Goal: Task Accomplishment & Management: Use online tool/utility

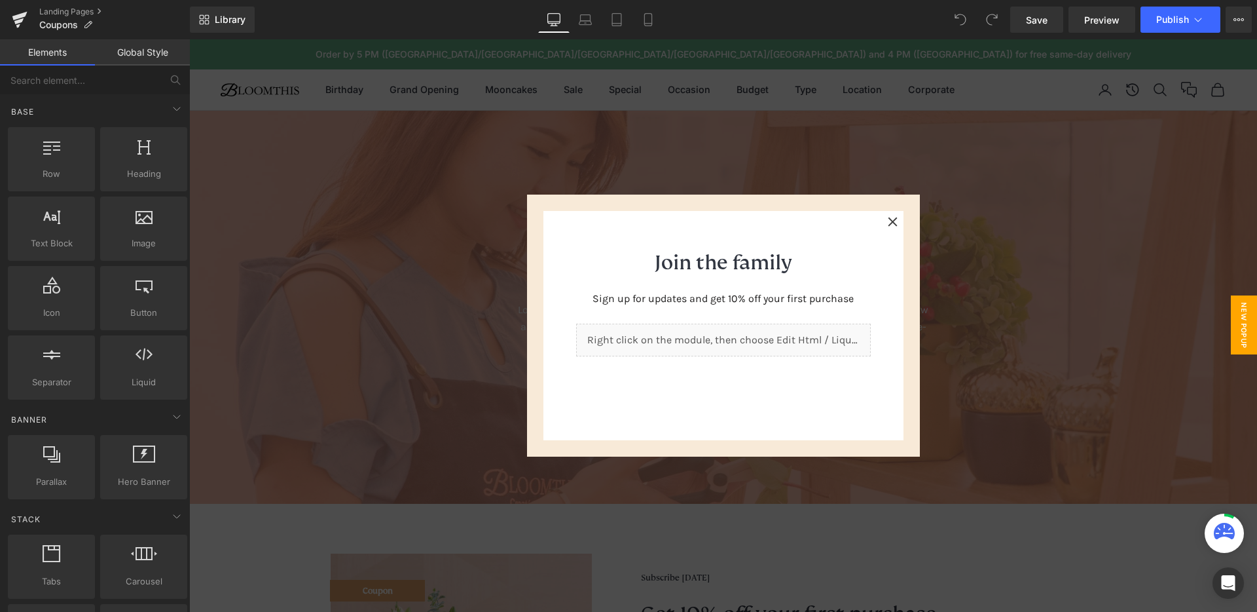
click at [1010, 316] on div at bounding box center [723, 325] width 1068 height 572
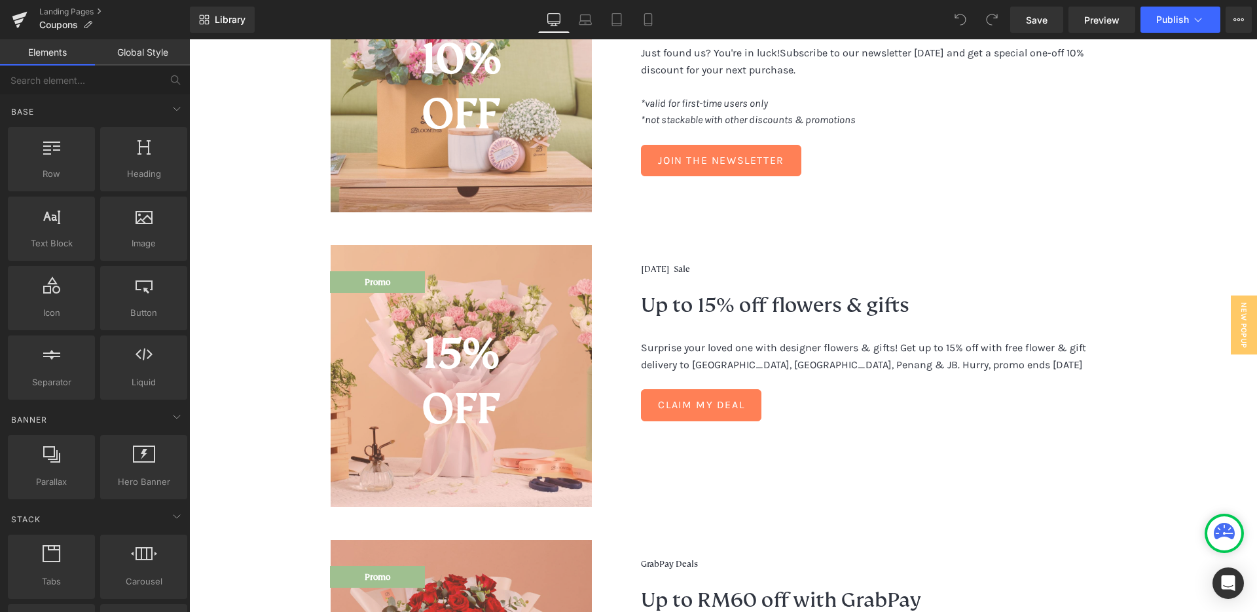
scroll to position [593, 0]
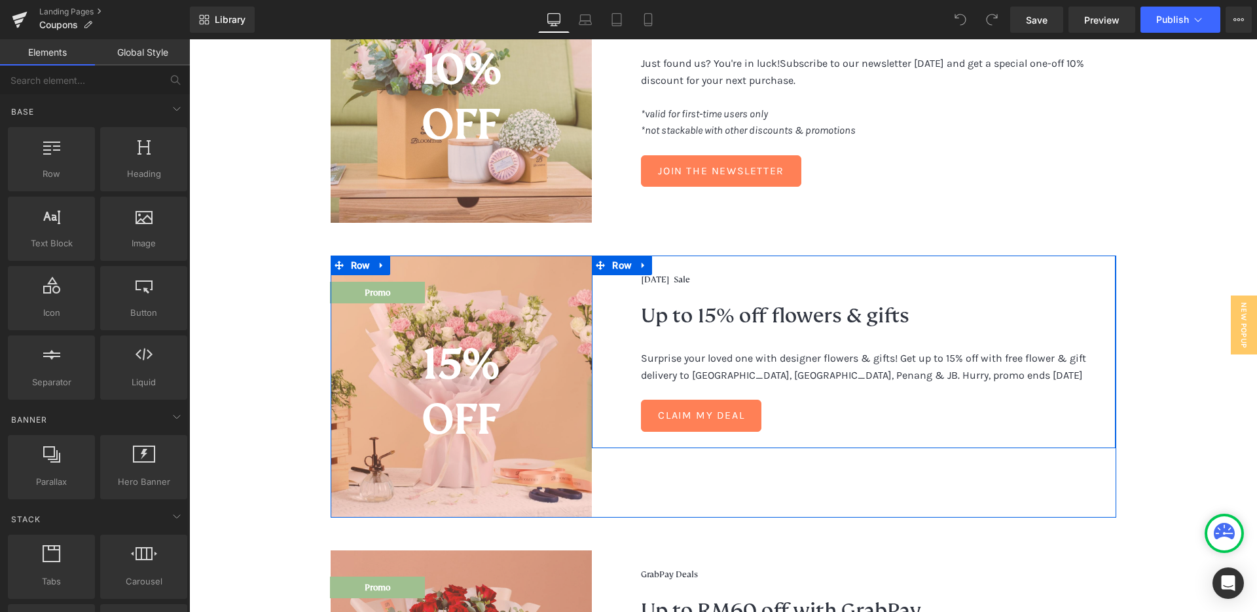
click at [757, 288] on div "[DATE] Sale Heading Up to 15% off flowers & gifts Heading Surprise your loved o…" at bounding box center [878, 352] width 475 height 160
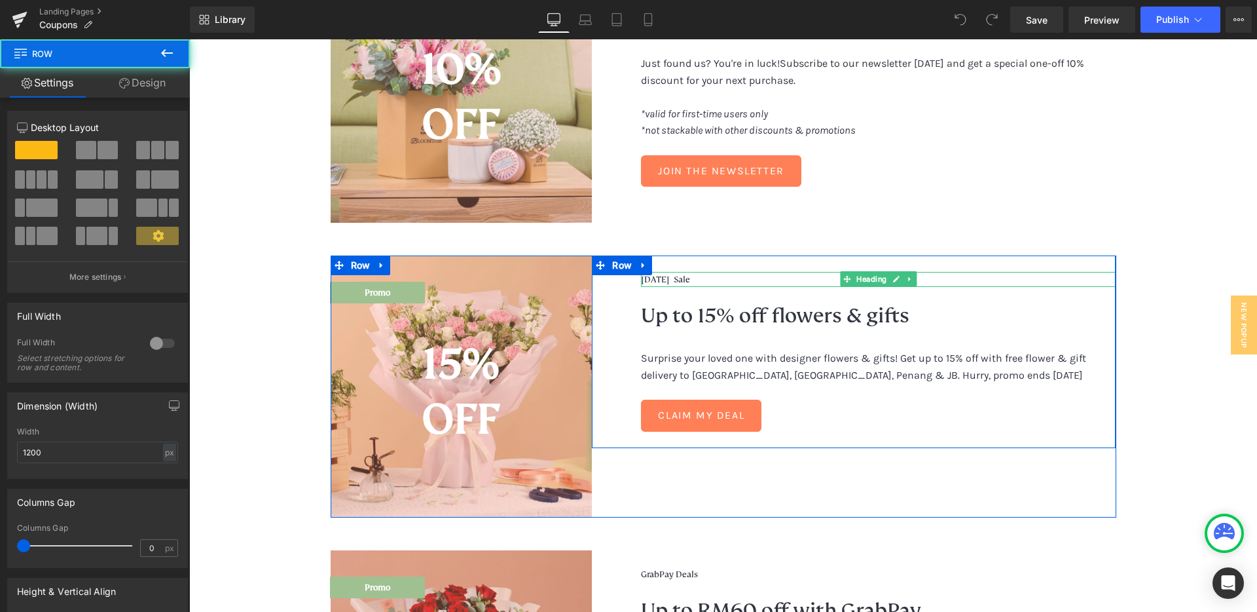
click at [690, 279] on span "[DATE] Sale" at bounding box center [665, 279] width 49 height 11
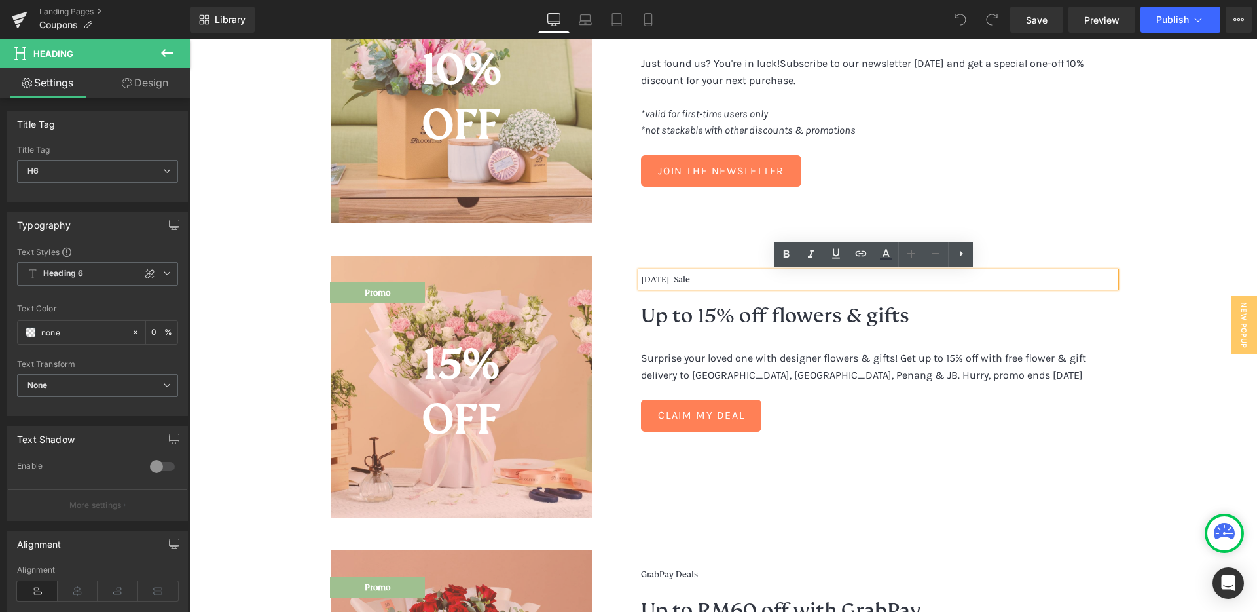
click at [675, 278] on span "[DATE] Sale" at bounding box center [665, 279] width 49 height 11
click at [682, 278] on span "[DATE] Sale" at bounding box center [665, 279] width 49 height 11
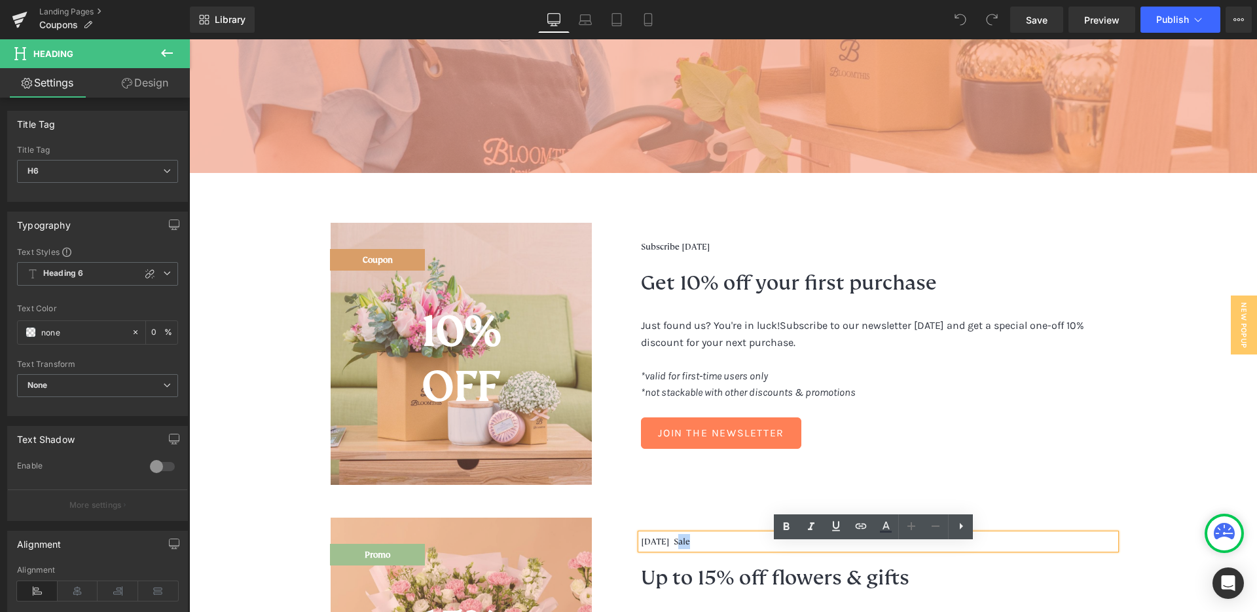
scroll to position [320, 0]
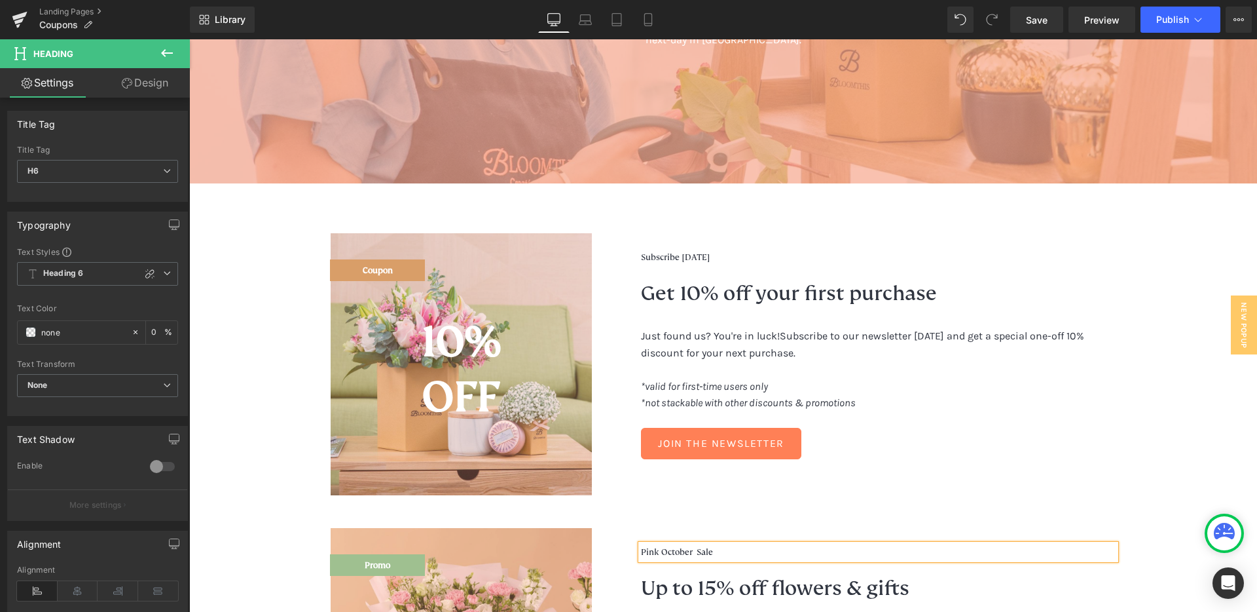
click at [688, 576] on h2 "Up to 15% off flowers & gifts" at bounding box center [878, 587] width 475 height 37
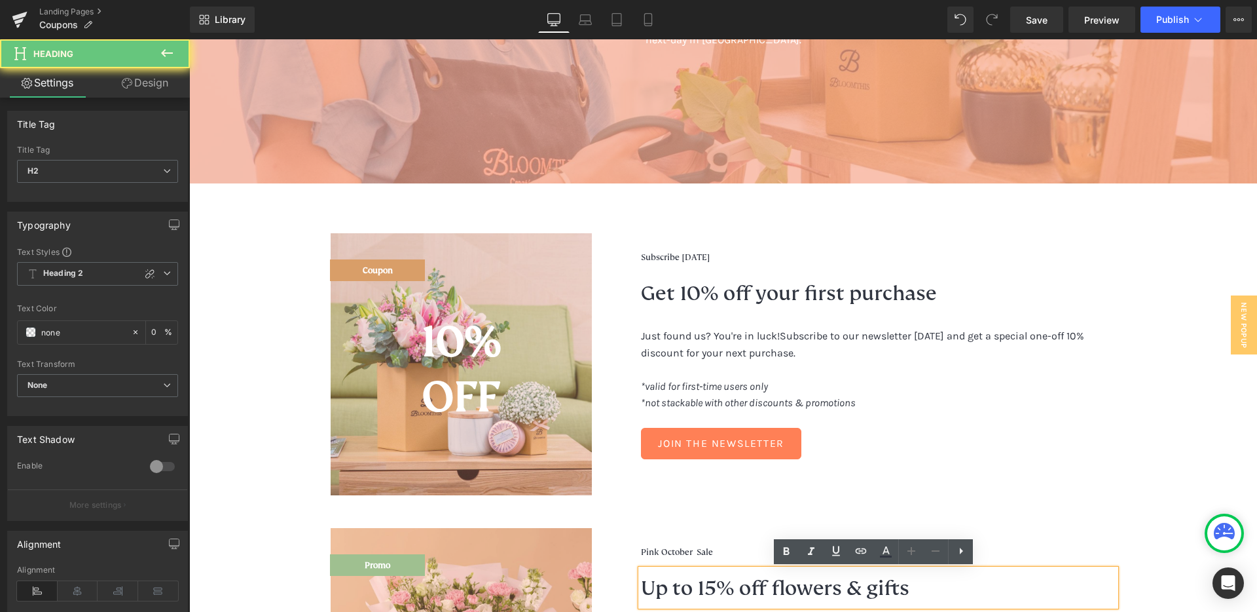
click at [699, 586] on h2 "Up to 15% off flowers & gifts" at bounding box center [878, 587] width 475 height 37
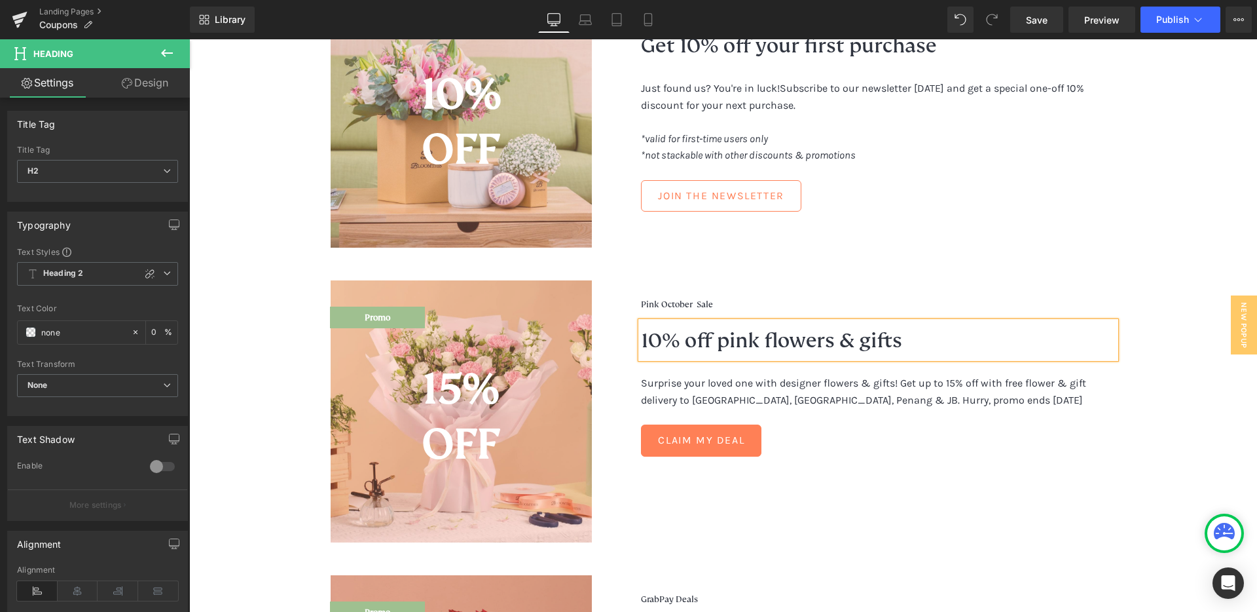
scroll to position [571, 0]
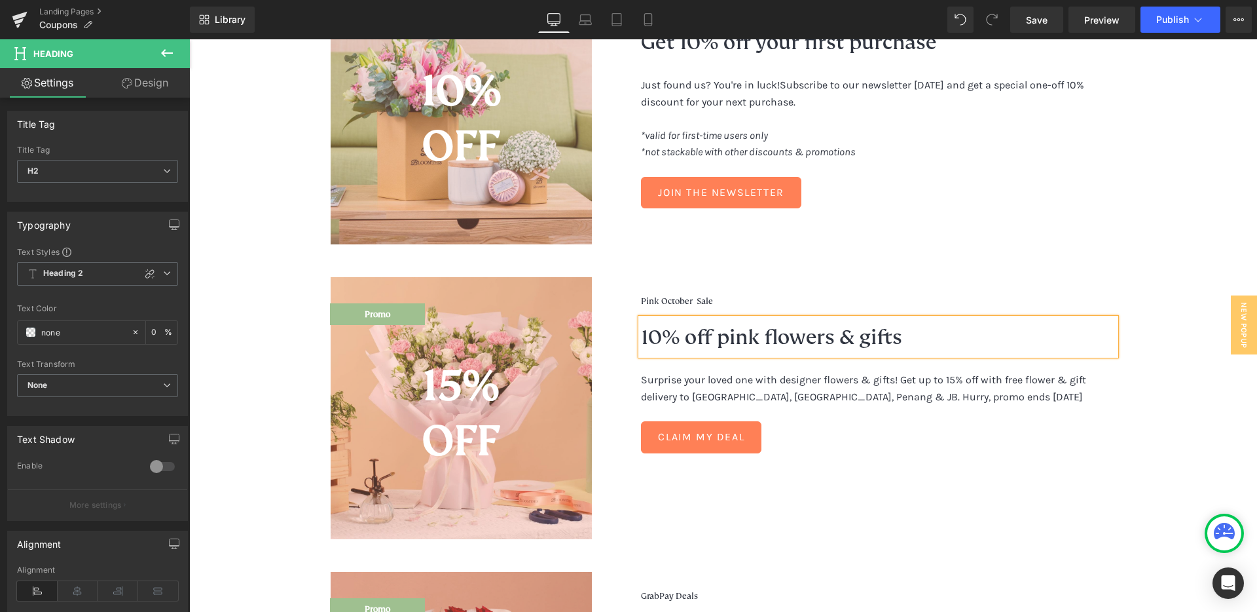
click at [815, 391] on p "Surprise your loved one with designer flowers & gifts! Get up to 15% off with f…" at bounding box center [878, 387] width 475 height 33
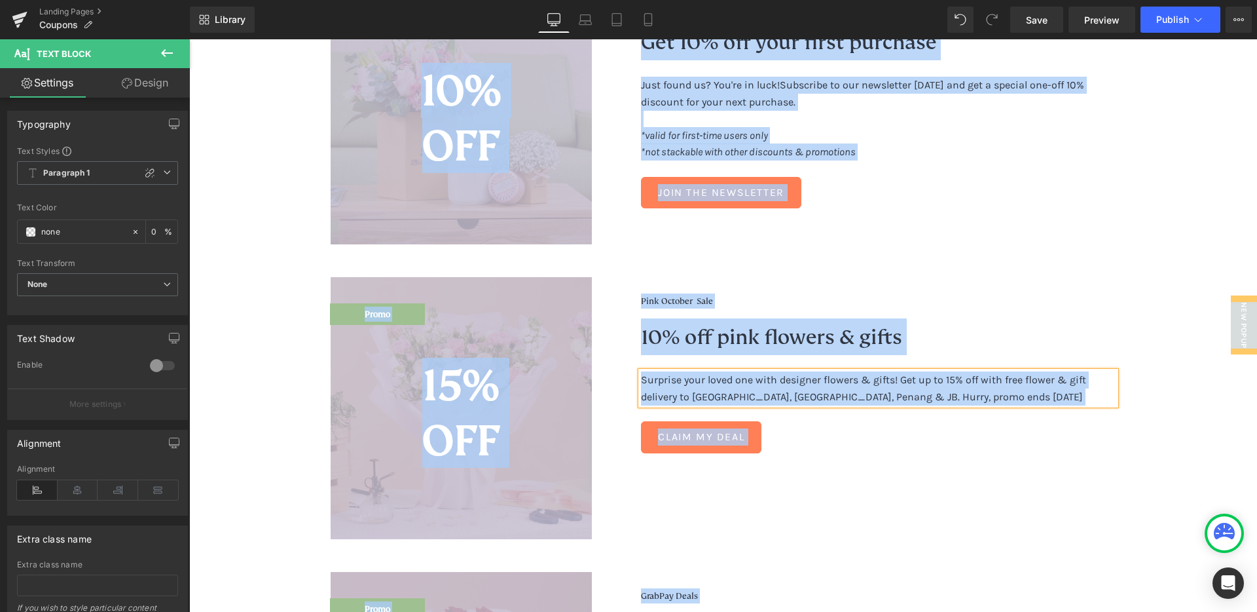
click at [824, 388] on p "Surprise your loved one with designer flowers & gifts! Get up to 15% off with f…" at bounding box center [878, 387] width 475 height 33
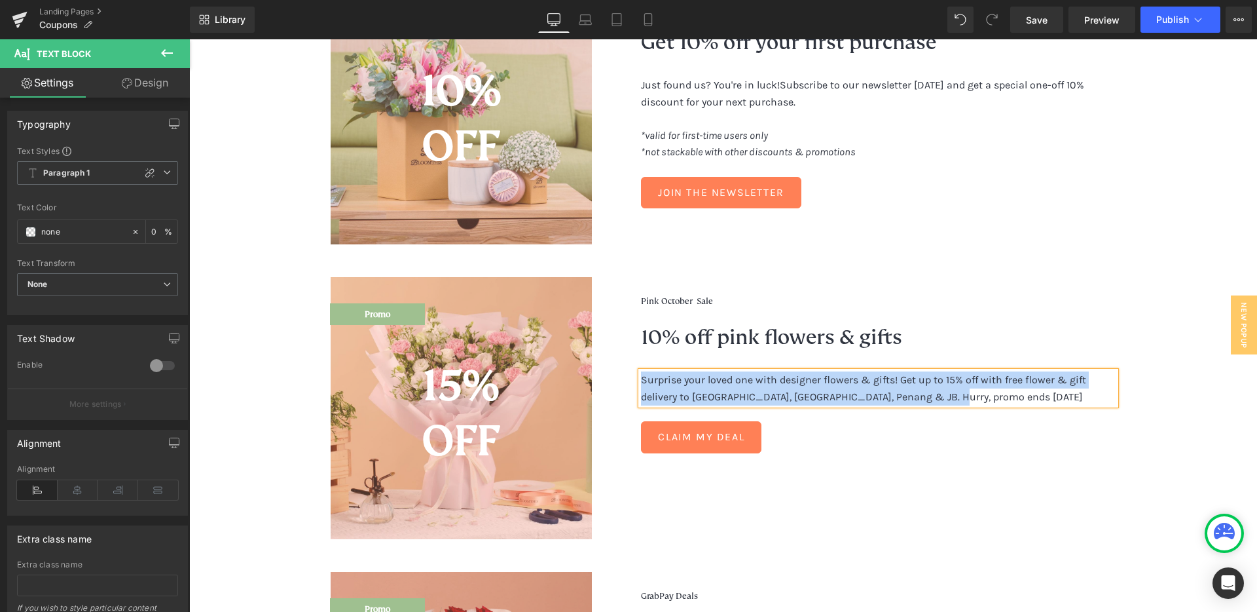
paste div
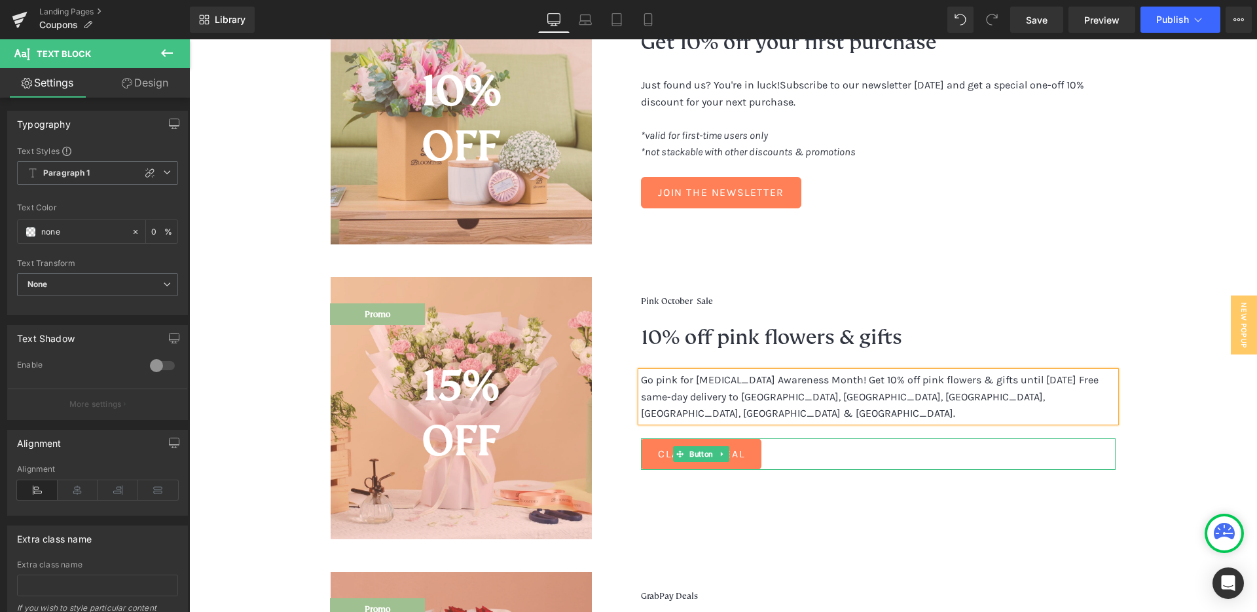
click at [813, 442] on div "Claim My Deal" at bounding box center [878, 453] width 475 height 31
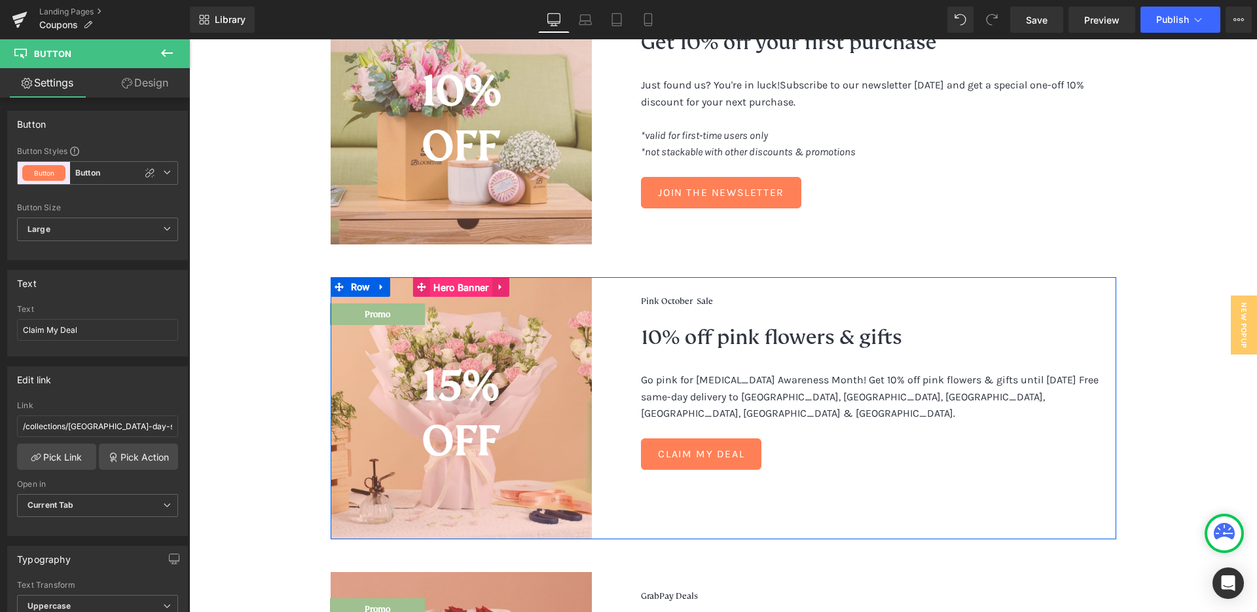
click at [465, 290] on span "Hero Banner" at bounding box center [461, 288] width 62 height 20
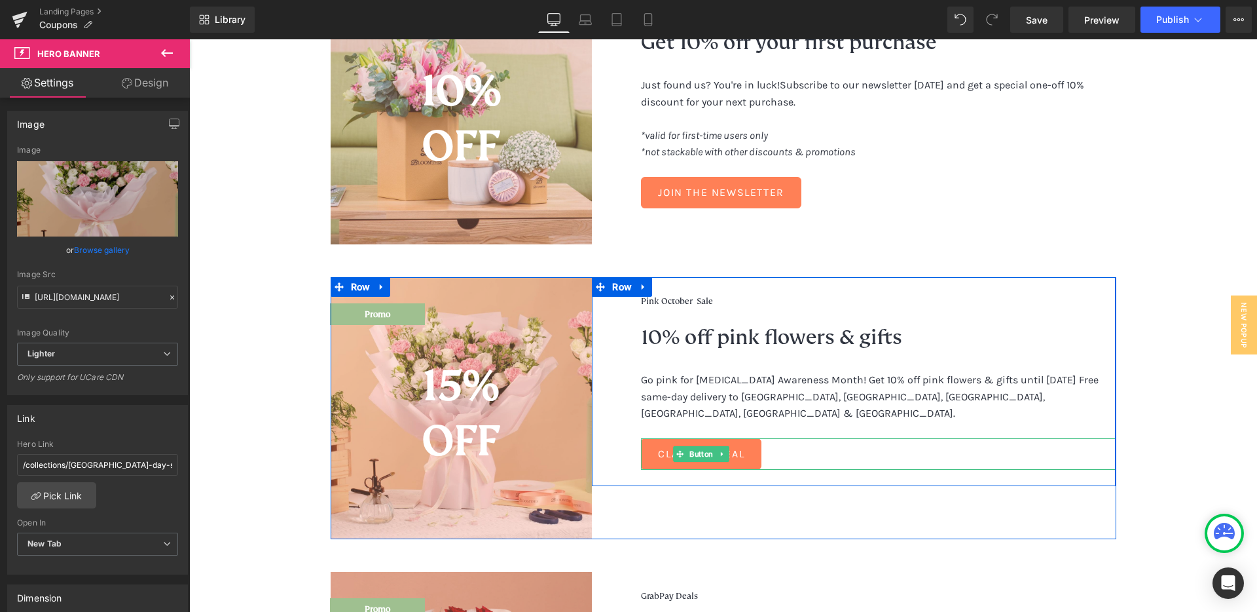
click at [797, 444] on div "Claim My Deal" at bounding box center [878, 453] width 475 height 31
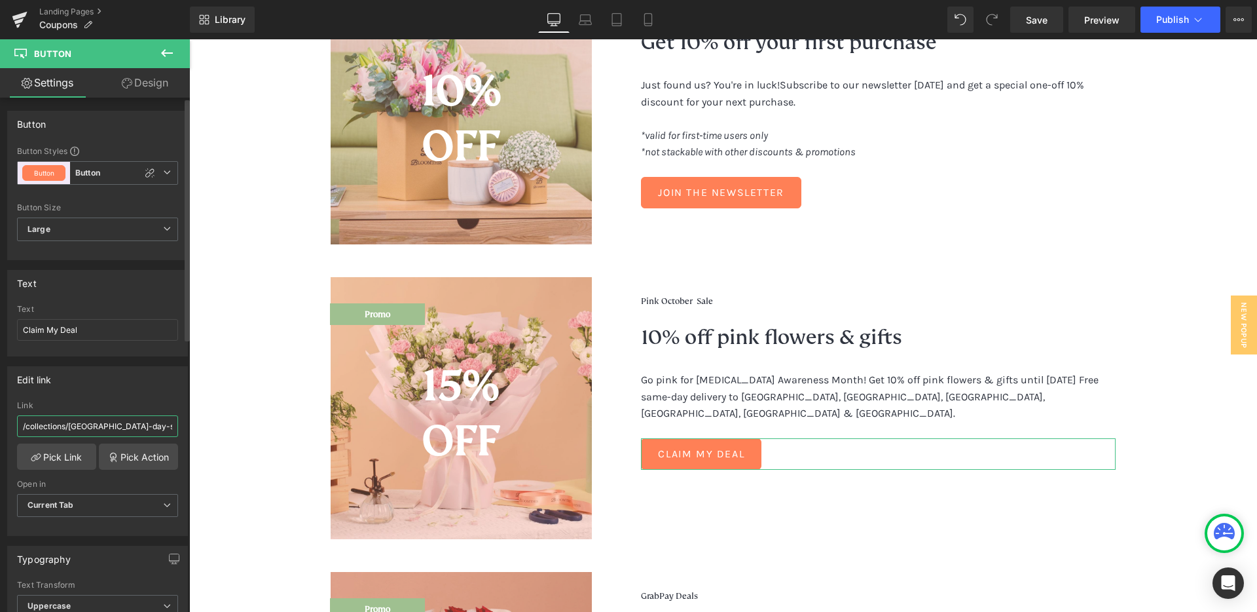
click at [130, 427] on input "/collections/[GEOGRAPHIC_DATA]-day-sale" at bounding box center [97, 426] width 161 height 22
paste input "pink-october"
type input "/collections/pink-october"
drag, startPoint x: 141, startPoint y: 391, endPoint x: 149, endPoint y: 391, distance: 7.9
click at [141, 391] on div "Edit link" at bounding box center [97, 379] width 179 height 25
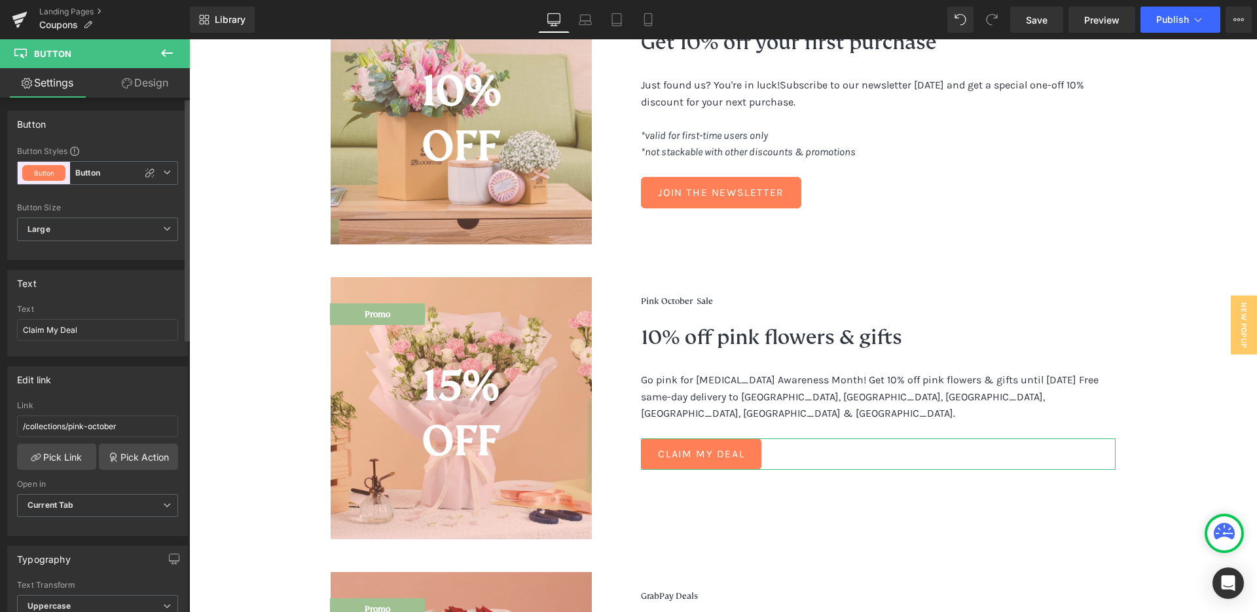
click at [160, 386] on div "Edit link" at bounding box center [97, 379] width 179 height 25
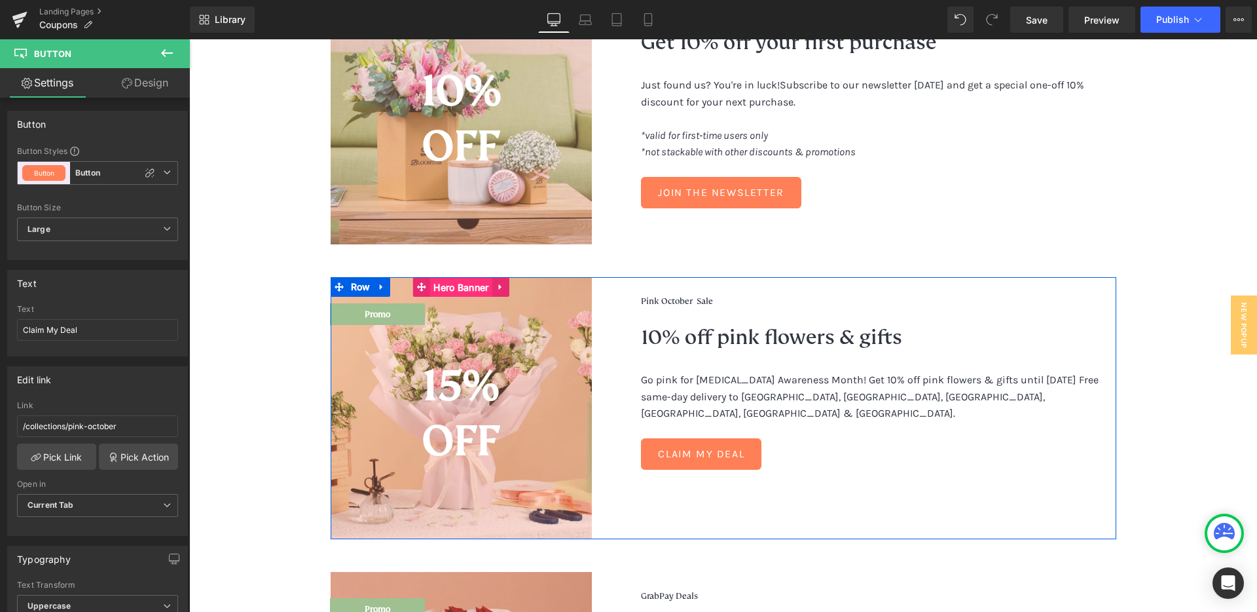
click at [447, 285] on span "Hero Banner" at bounding box center [461, 288] width 62 height 20
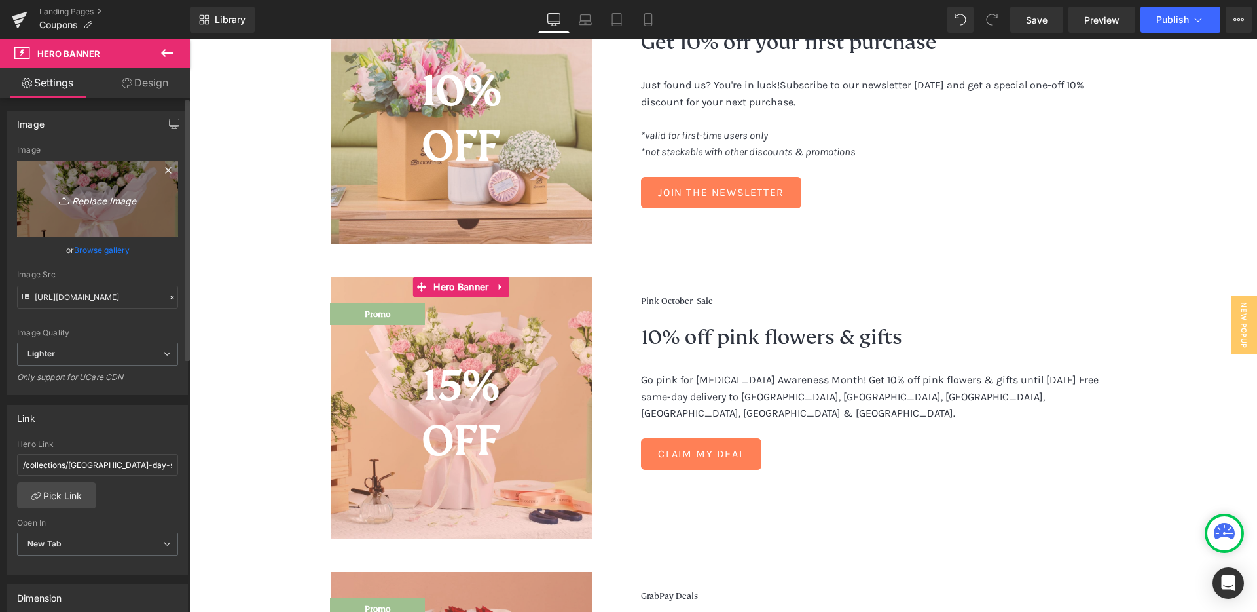
click at [112, 200] on icon "Replace Image" at bounding box center [97, 199] width 105 height 16
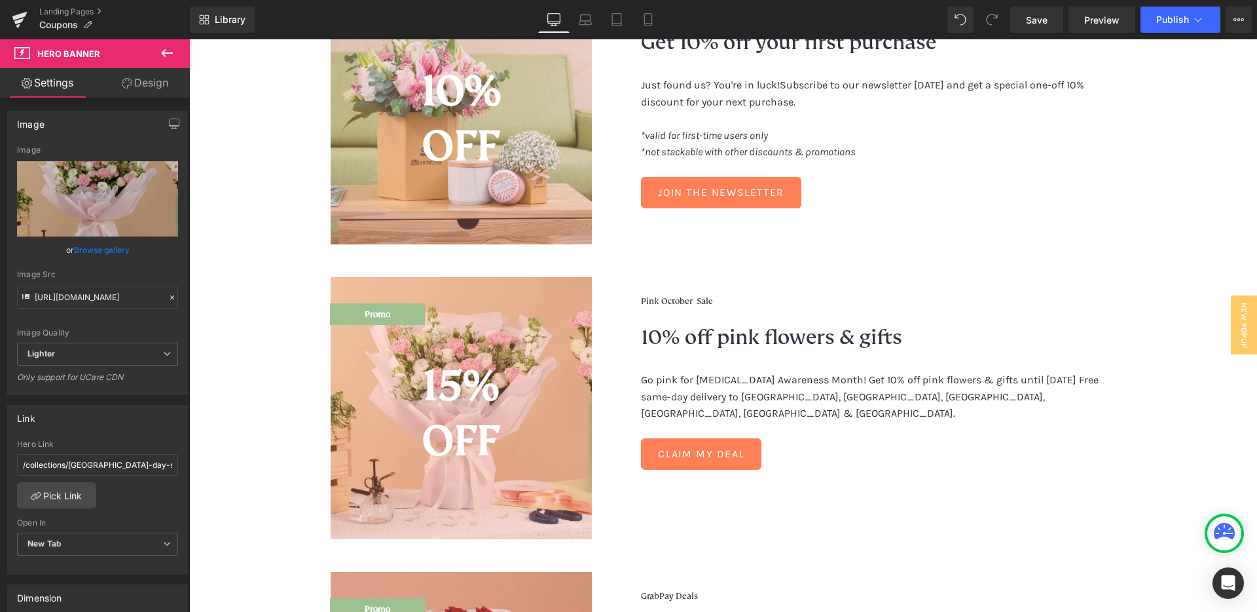
type input "C:\fakepath\bloomthis-pob-2025-1080x1080-01.jpg"
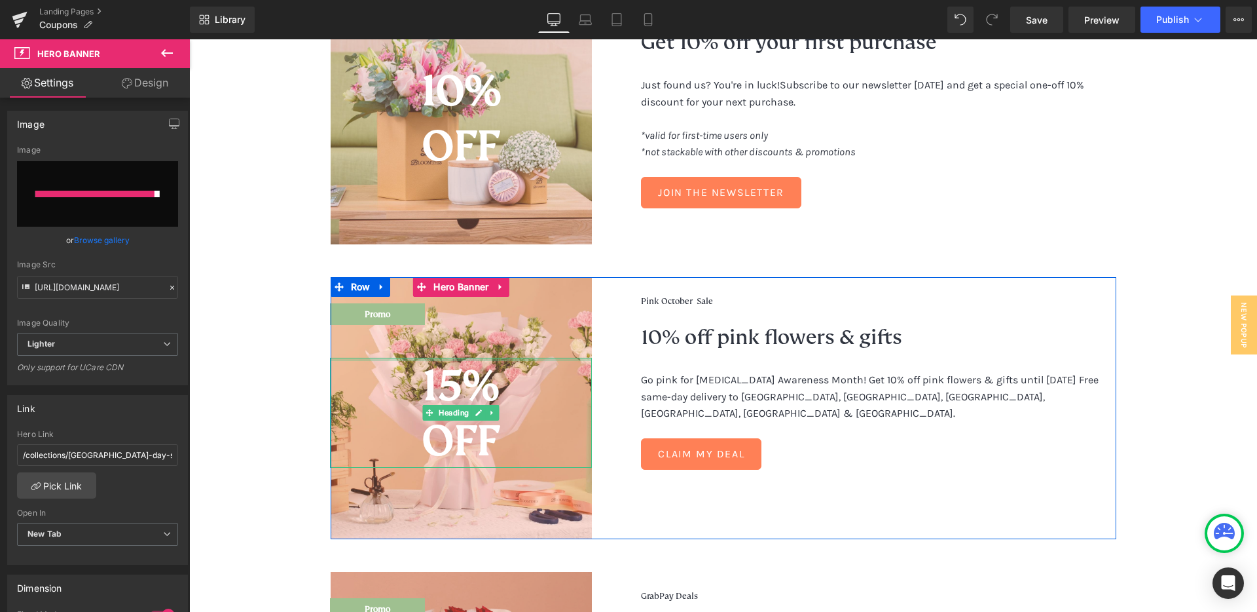
type input "[URL][DOMAIN_NAME]"
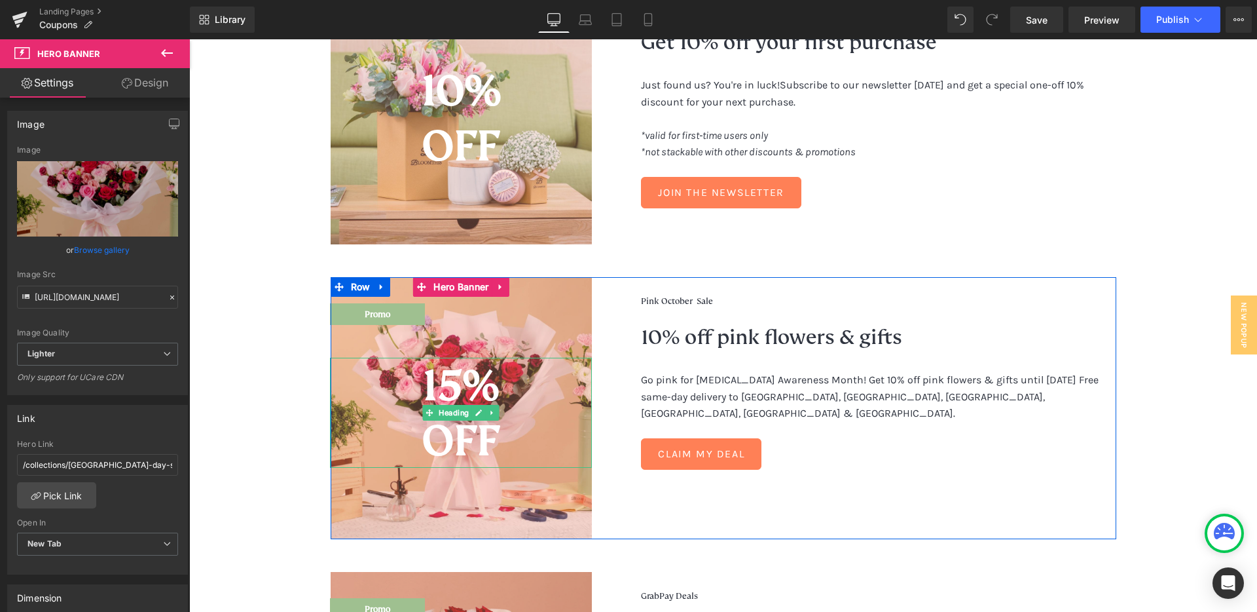
click at [449, 384] on b "15%" at bounding box center [460, 385] width 77 height 54
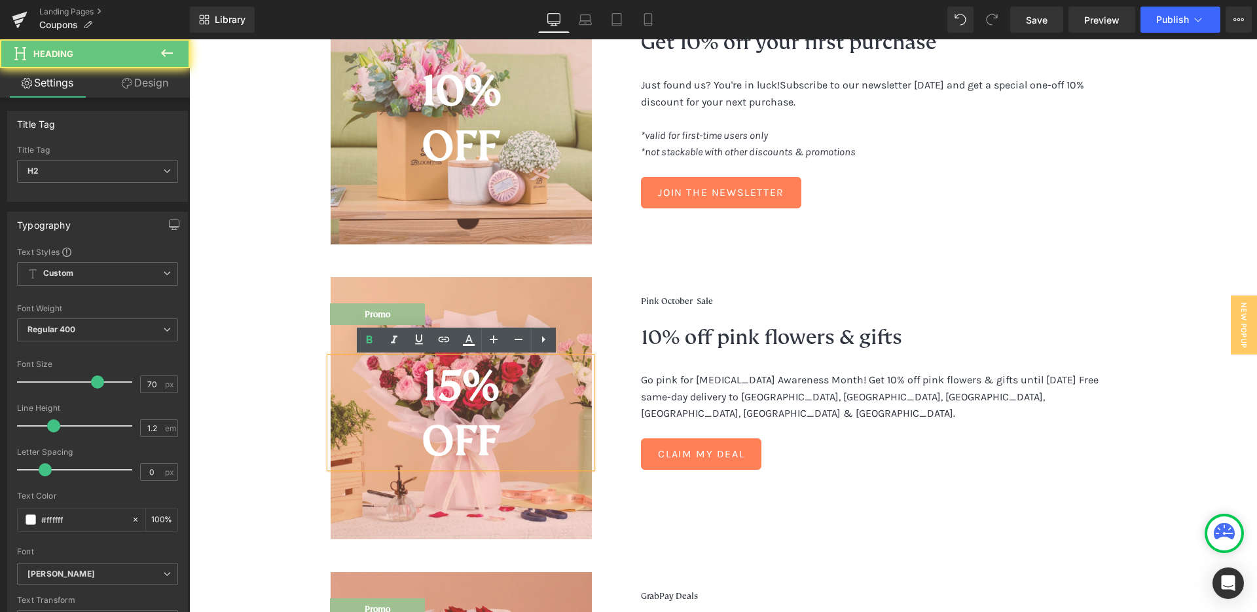
click at [459, 381] on b "15%" at bounding box center [460, 385] width 77 height 54
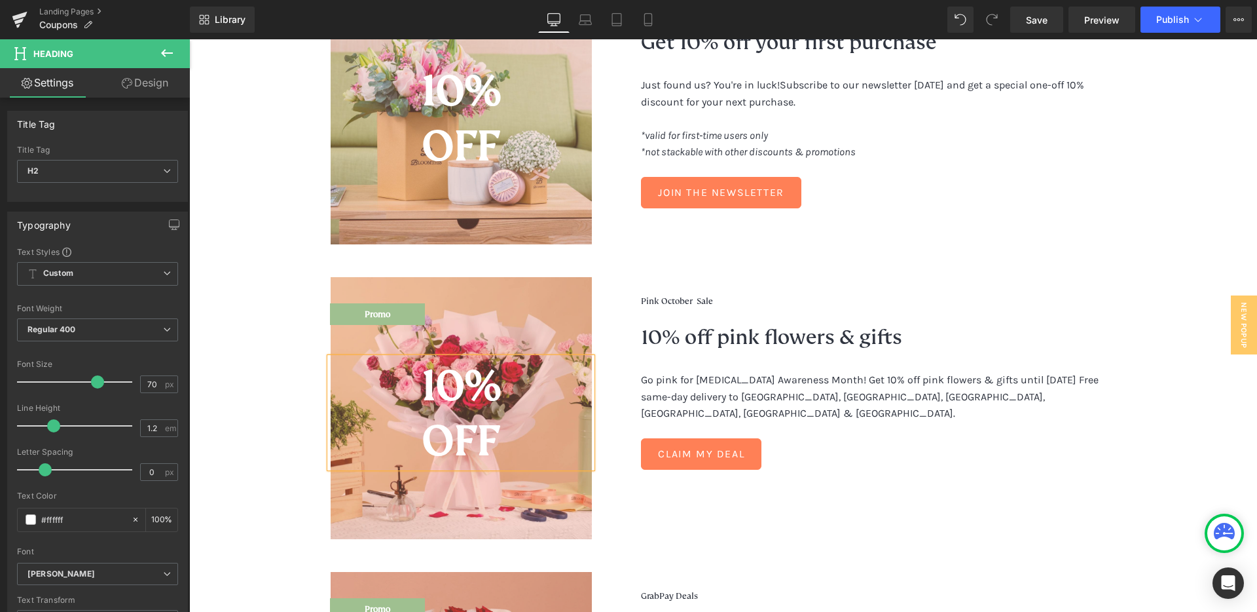
click at [476, 285] on div at bounding box center [462, 408] width 262 height 262
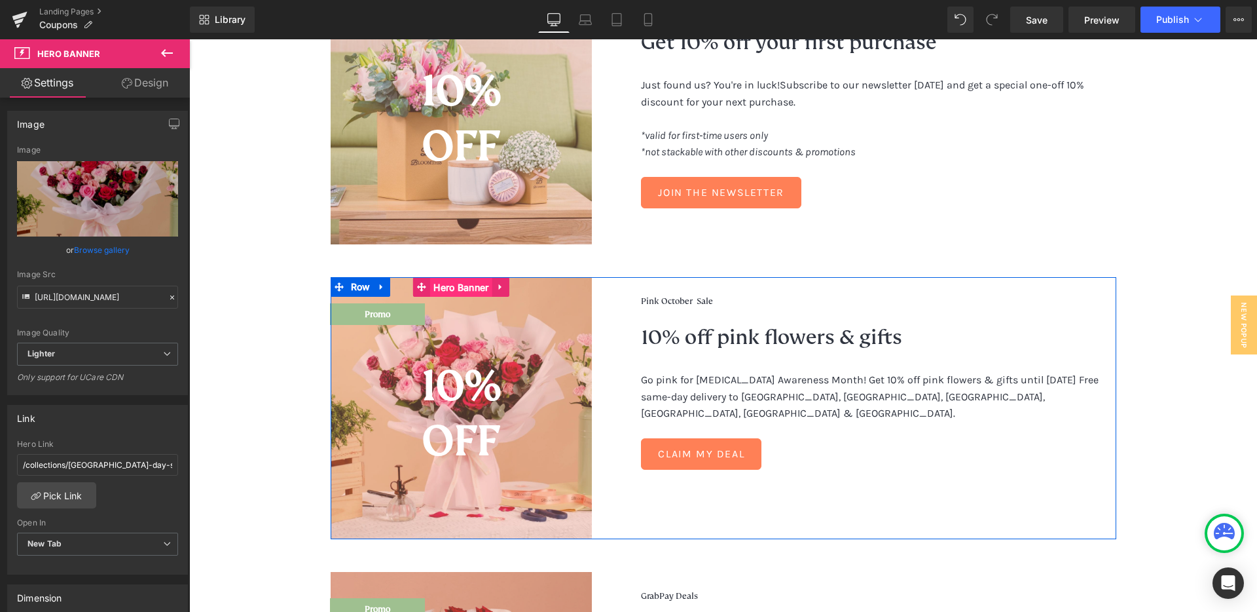
click at [456, 289] on span "Hero Banner" at bounding box center [461, 288] width 62 height 20
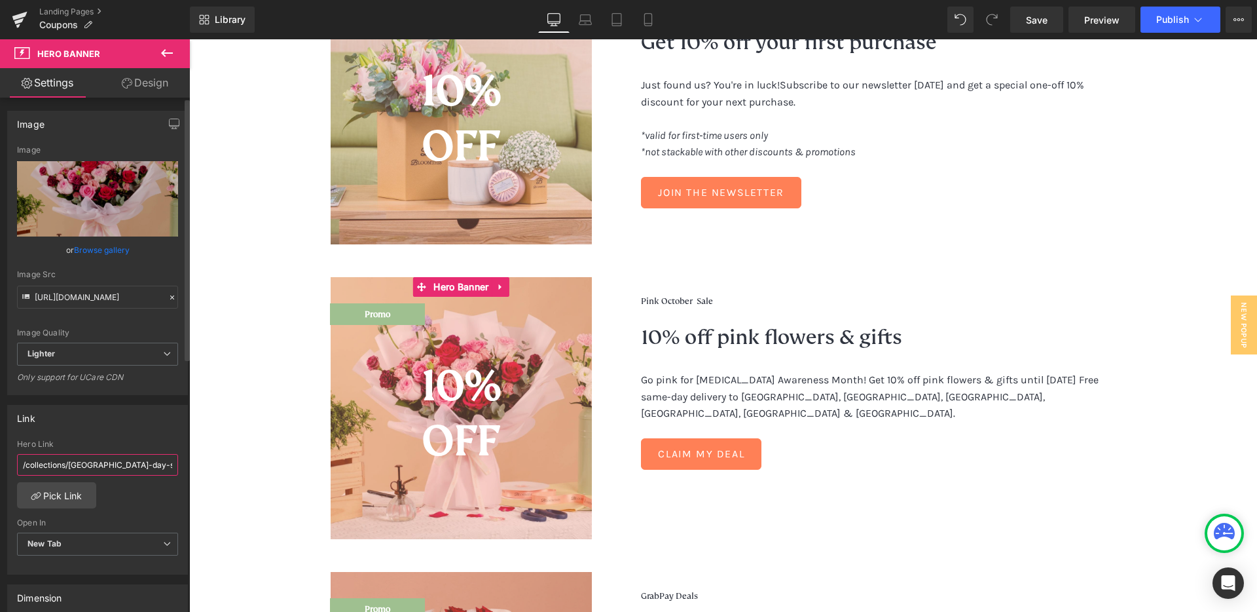
click at [107, 464] on input "/collections/[GEOGRAPHIC_DATA]-day-sale" at bounding box center [97, 465] width 161 height 22
paste input "pink-october"
type input "/collections/pink-october"
click at [149, 420] on div "Link" at bounding box center [97, 417] width 179 height 25
click at [153, 419] on div "Link" at bounding box center [97, 417] width 179 height 25
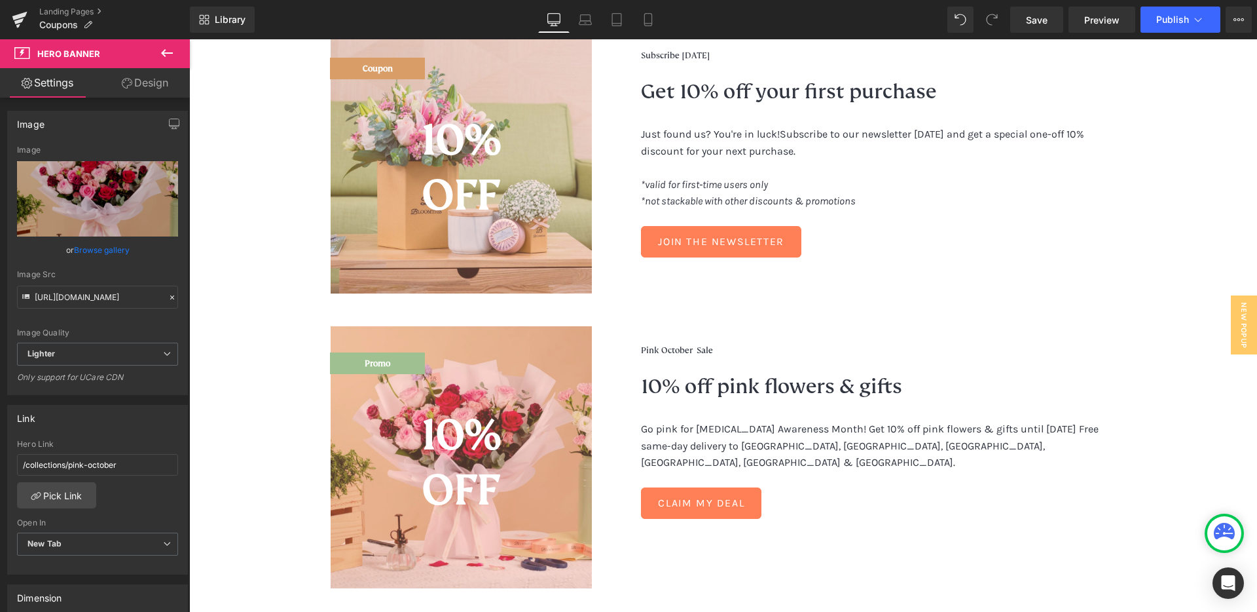
scroll to position [433, 0]
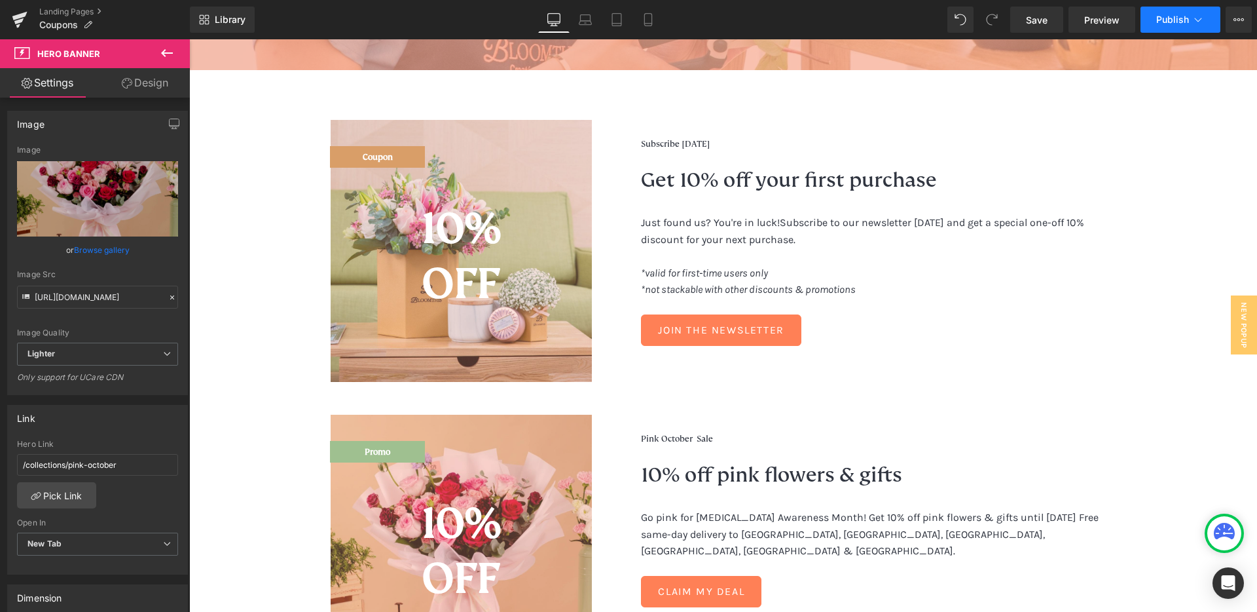
click at [1165, 22] on span "Publish" at bounding box center [1172, 19] width 33 height 10
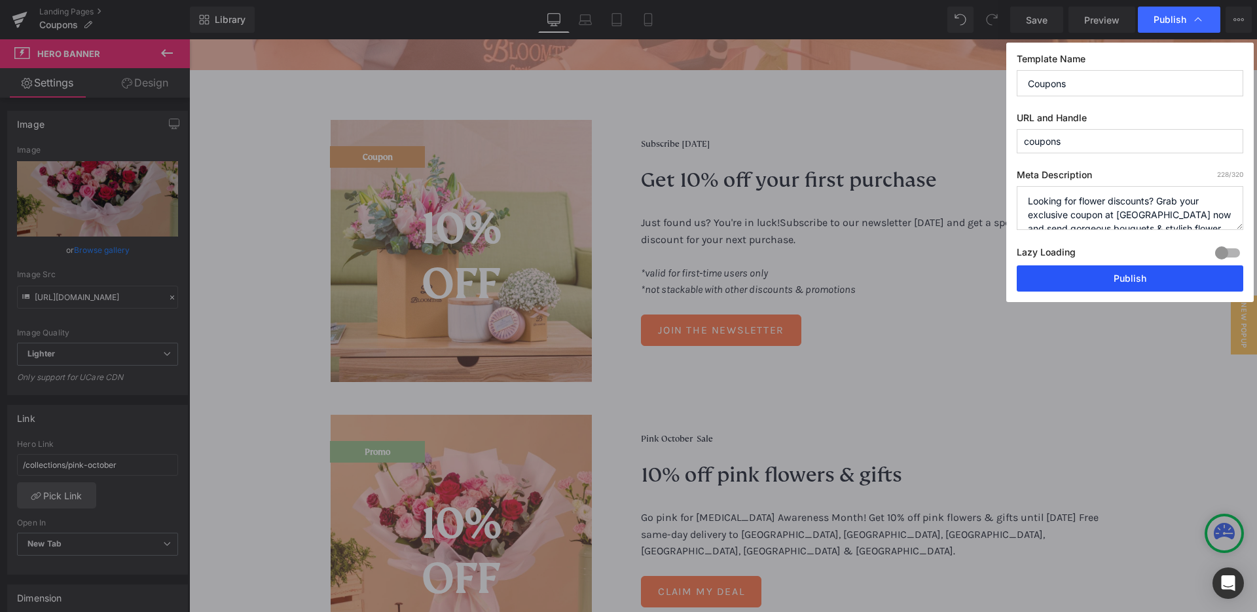
drag, startPoint x: 1087, startPoint y: 268, endPoint x: 716, endPoint y: 152, distance: 388.5
click at [1087, 268] on button "Publish" at bounding box center [1130, 278] width 227 height 26
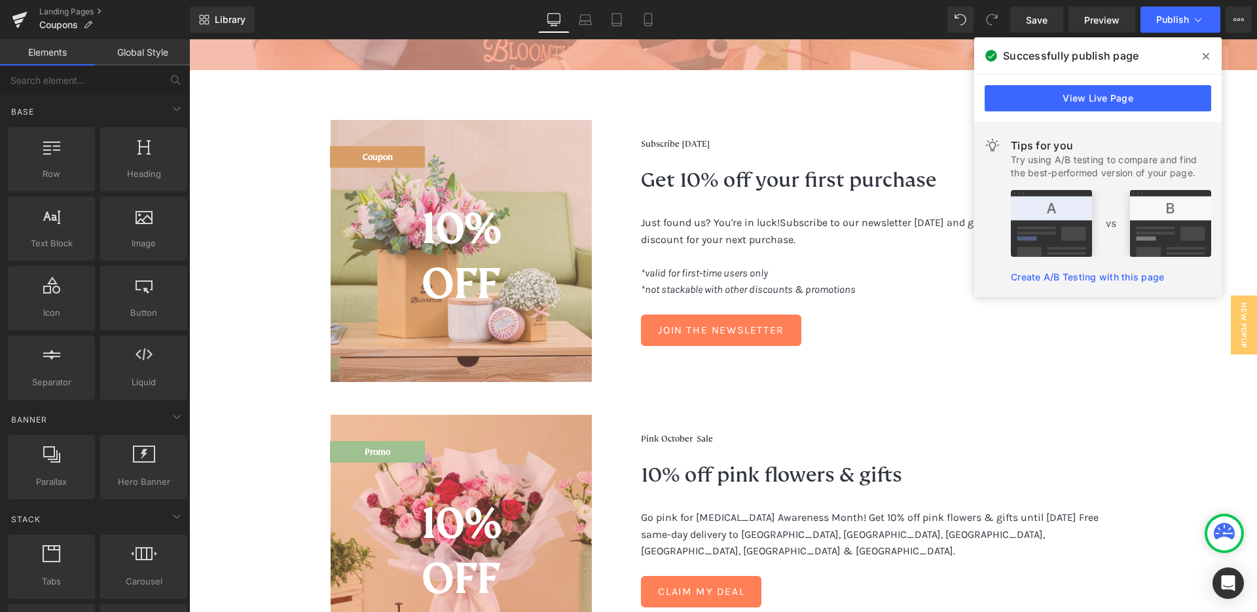
click at [927, 81] on div "Coupons & promotions Heading Looking for flower discounts? Grab your exclusive …" at bounding box center [723, 582] width 1068 height 1810
drag, startPoint x: 1209, startPoint y: 55, endPoint x: 1019, endPoint y: 16, distance: 193.9
click at [1209, 55] on span at bounding box center [1206, 56] width 21 height 21
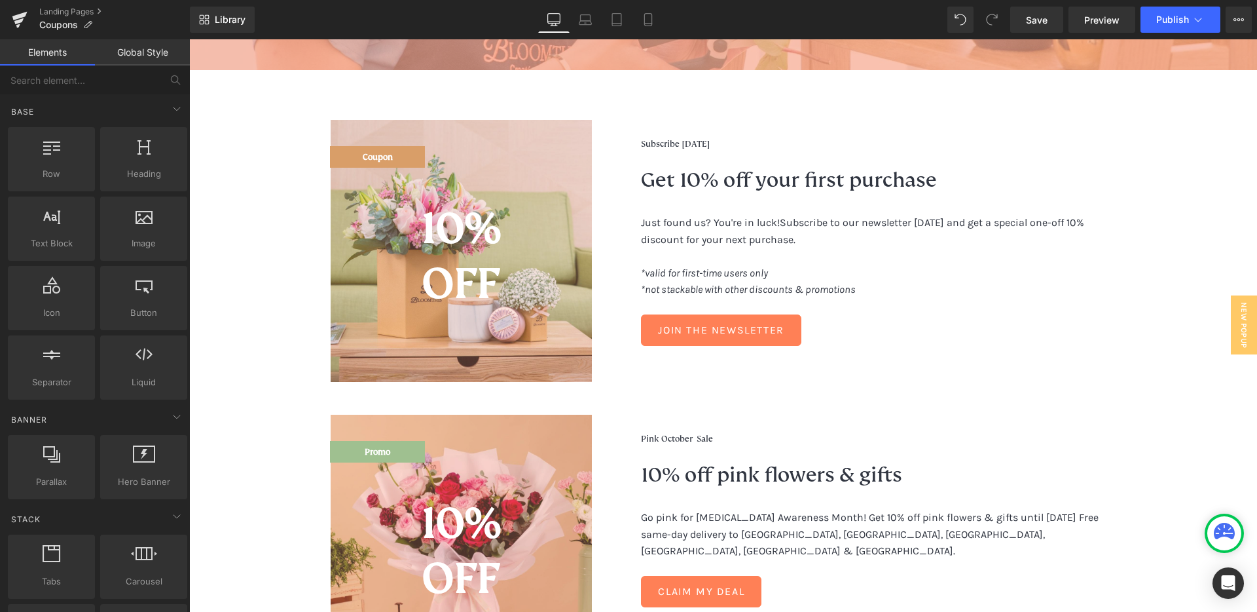
scroll to position [230, 0]
